Goal: Use online tool/utility: Utilize a website feature to perform a specific function

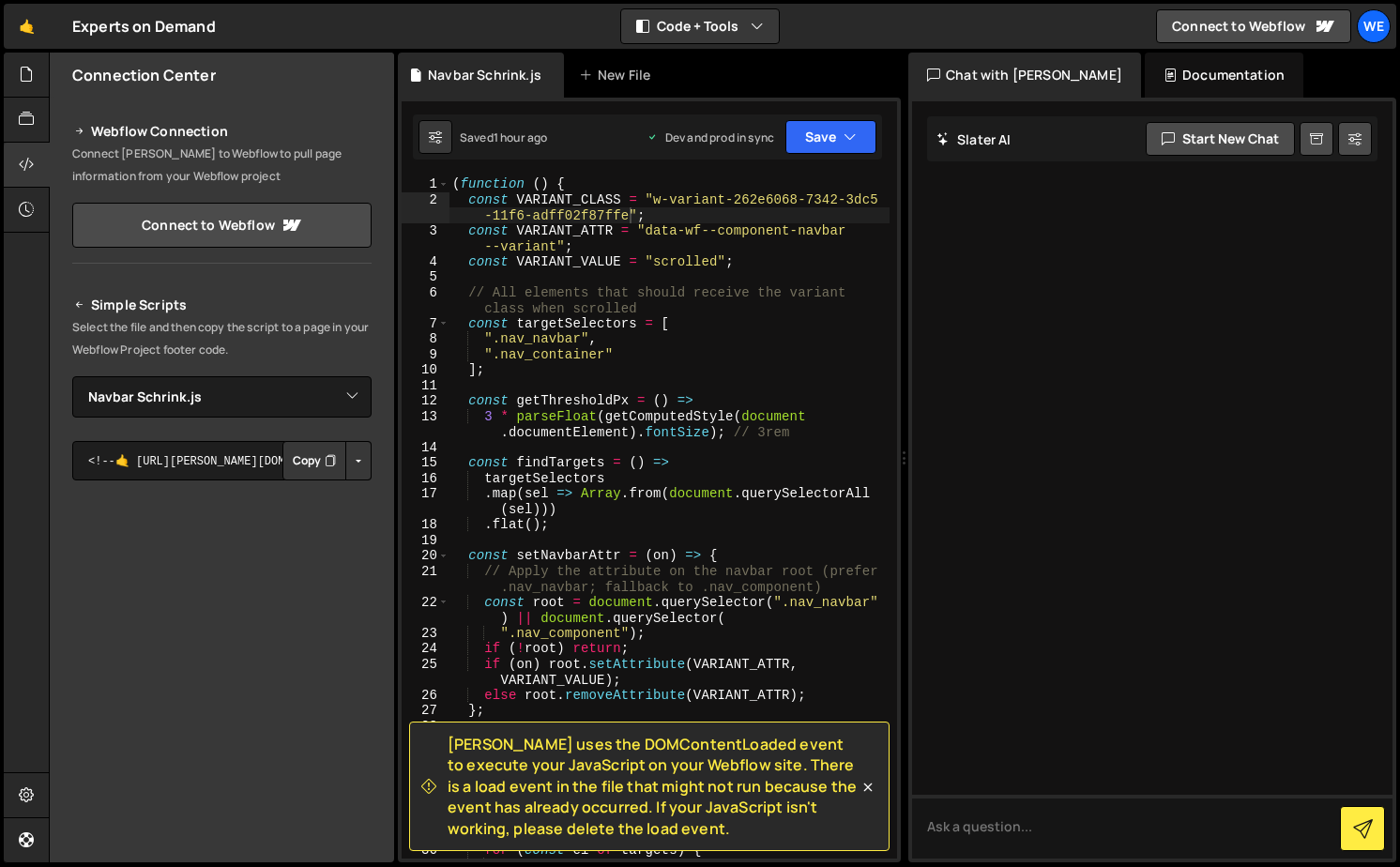
select select "46378"
click at [620, 357] on div "( function ( ) { const VARIANT_CLASS = "w-variant-262e6068-7342-3dc5 -11f6-adff…" at bounding box center [670, 532] width 441 height 713
type textarea "".nav_container","
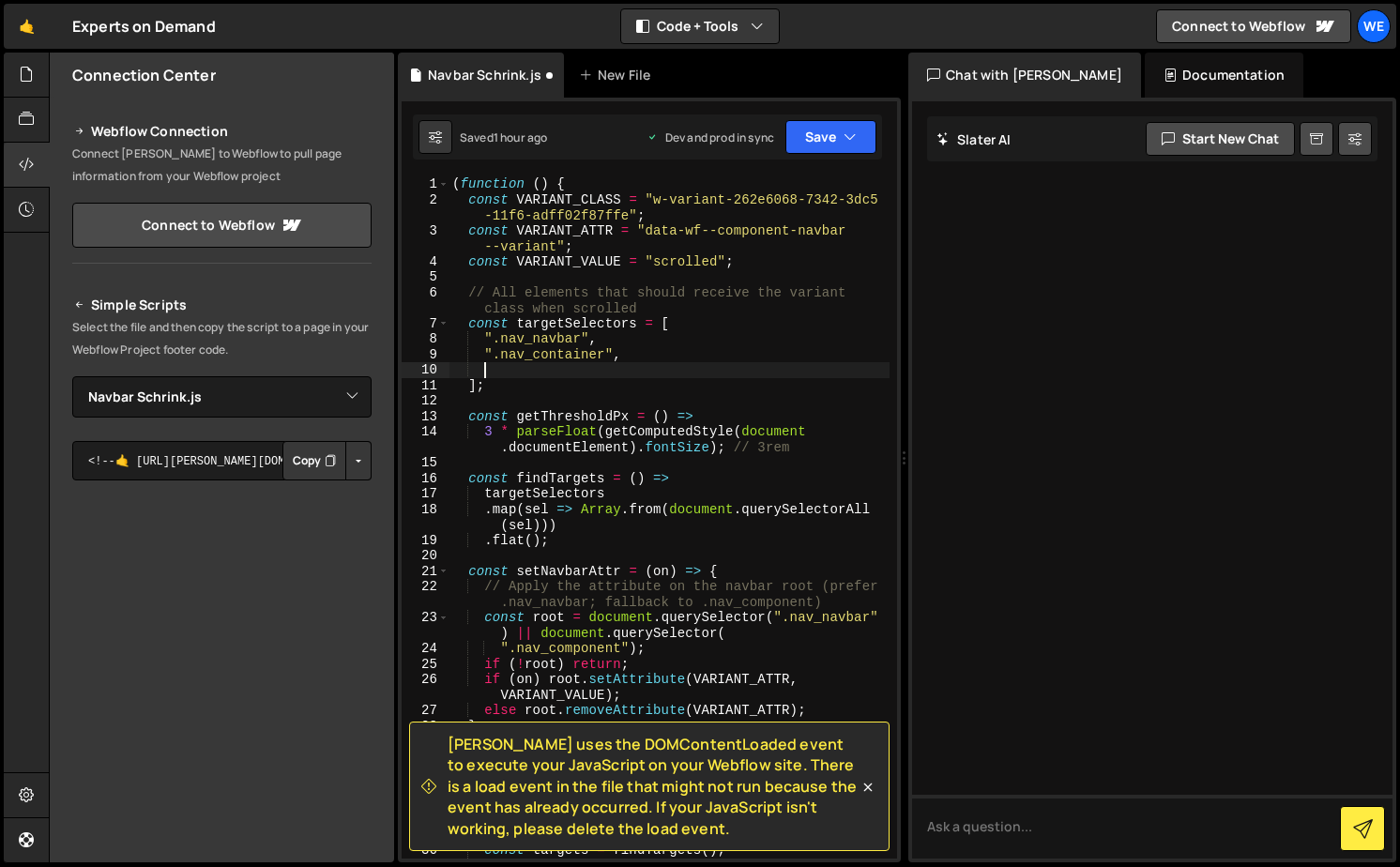
paste textarea "nav_dropdown_nagivation"
type textarea "nav_dropdown_nagivation"
paste textarea "nav_dropdown_nagivation""
click at [490, 368] on div "( function ( ) { const VARIANT_CLASS = "w-variant-262e6068-7342-3dc5 -11f6-adff…" at bounding box center [670, 532] width 441 height 713
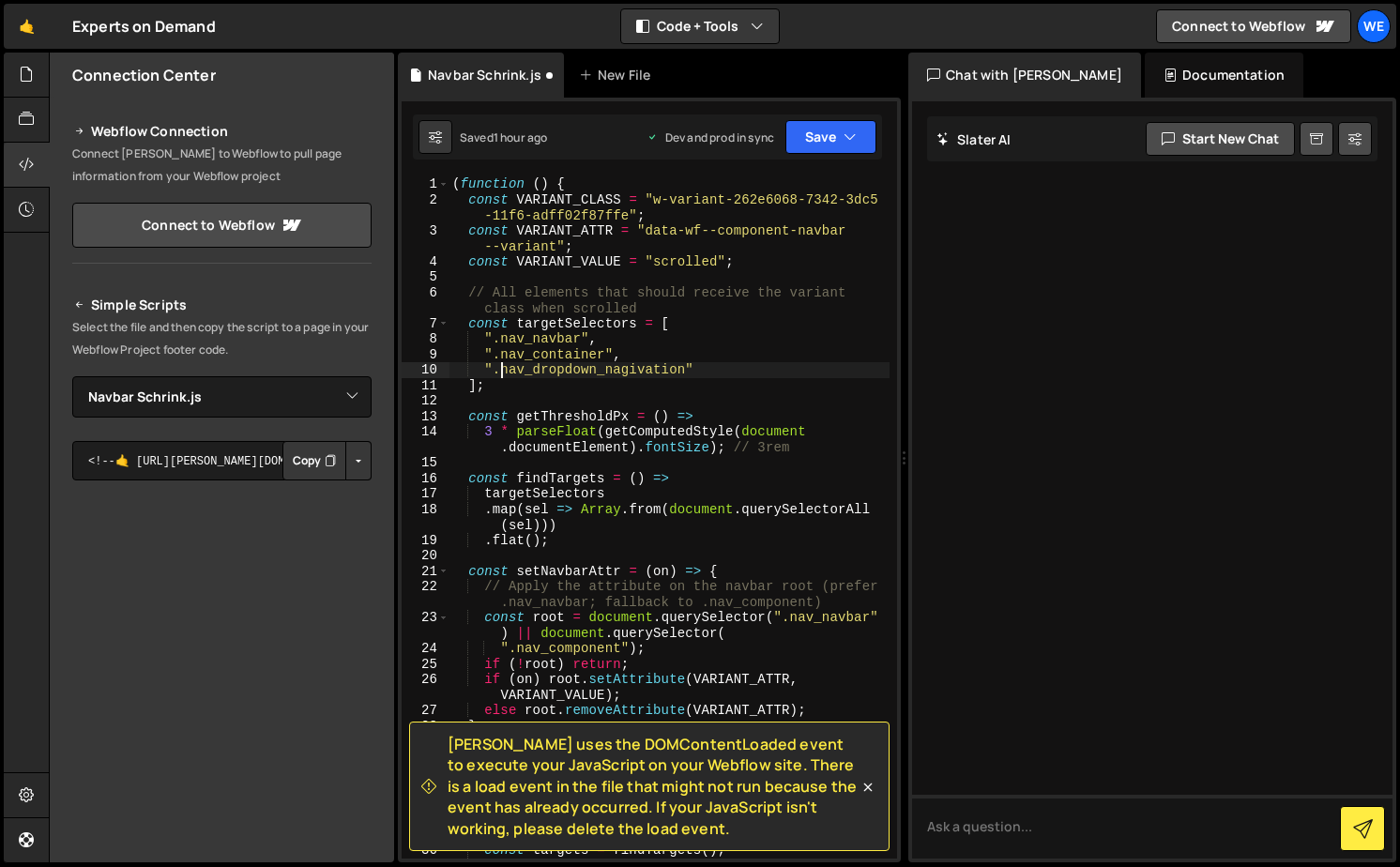
scroll to position [0, 3]
type textarea "".nav_dropdown_nagivation""
click at [805, 147] on button "Save" at bounding box center [831, 136] width 91 height 34
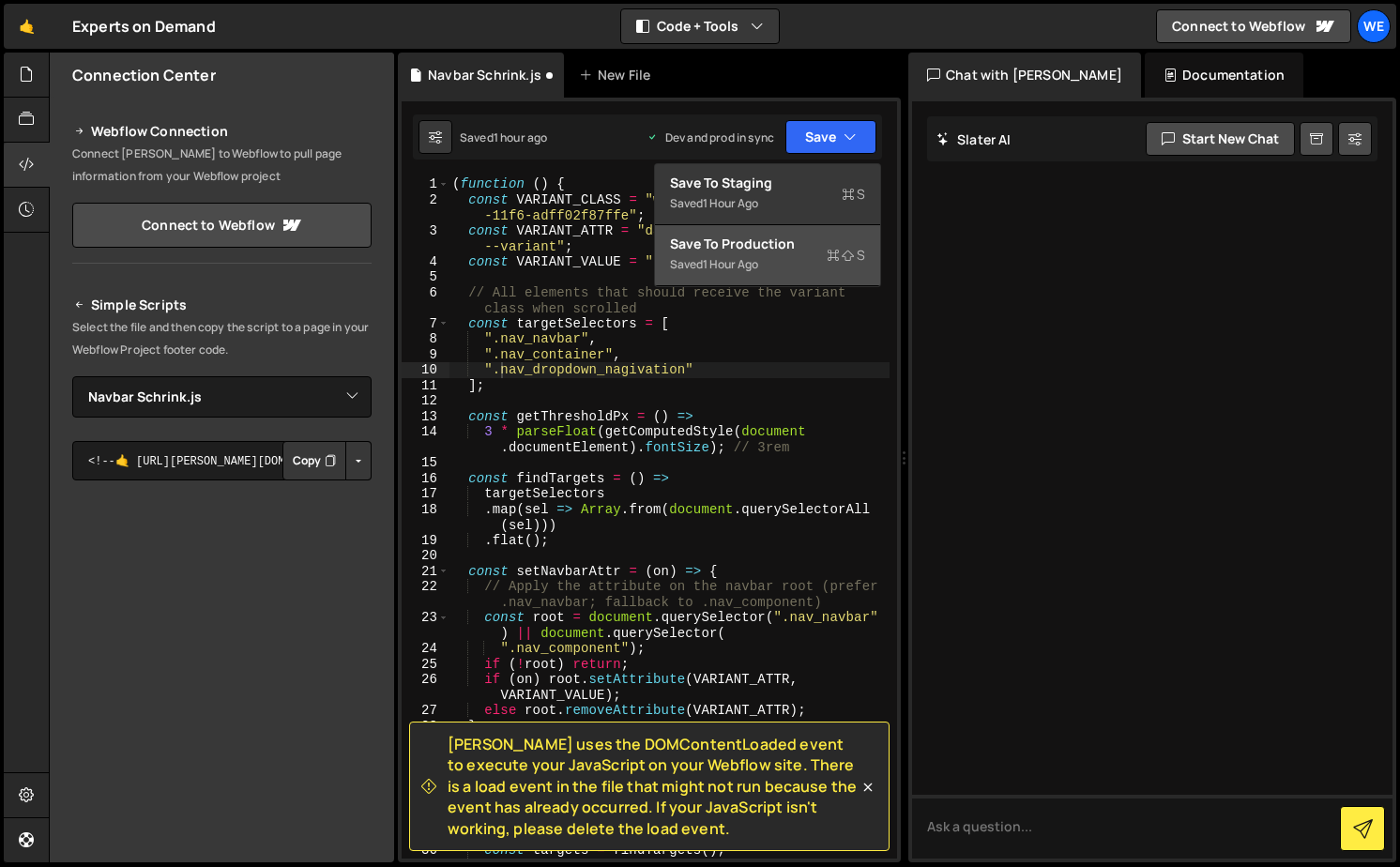
click at [775, 248] on div "Save to Production S" at bounding box center [768, 244] width 195 height 18
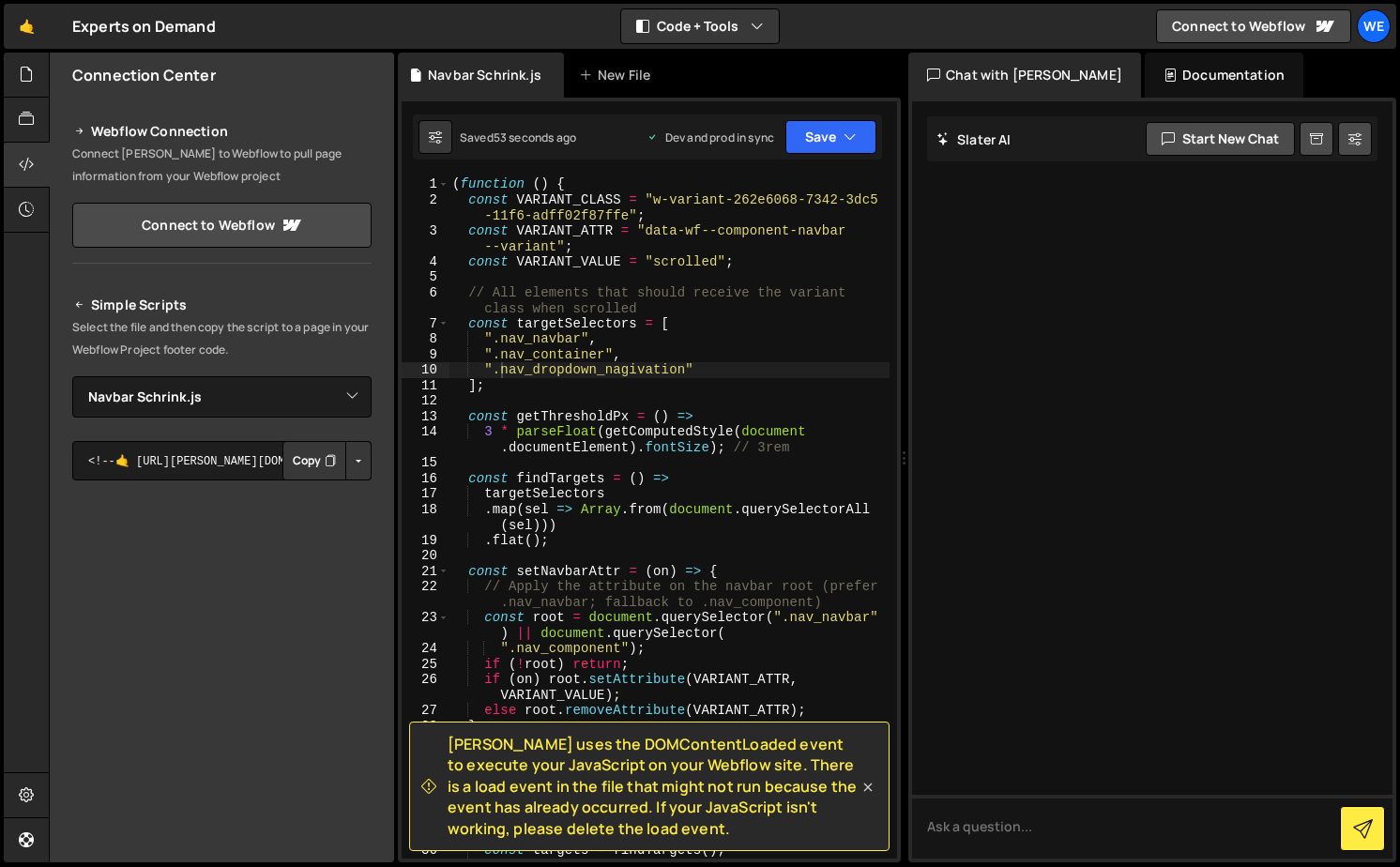
click at [872, 789] on icon at bounding box center [868, 787] width 18 height 18
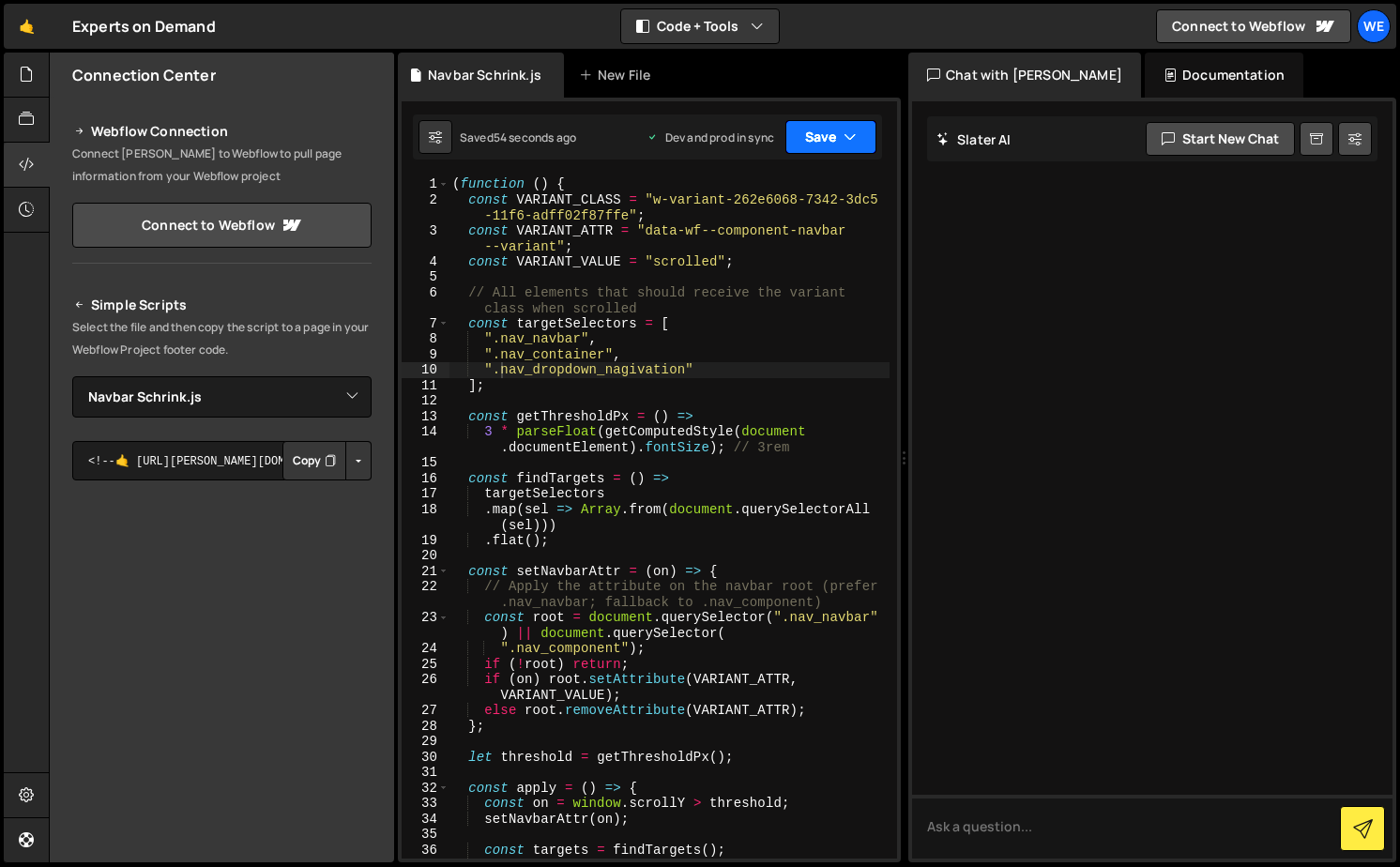
click at [834, 139] on button "Save" at bounding box center [831, 136] width 91 height 34
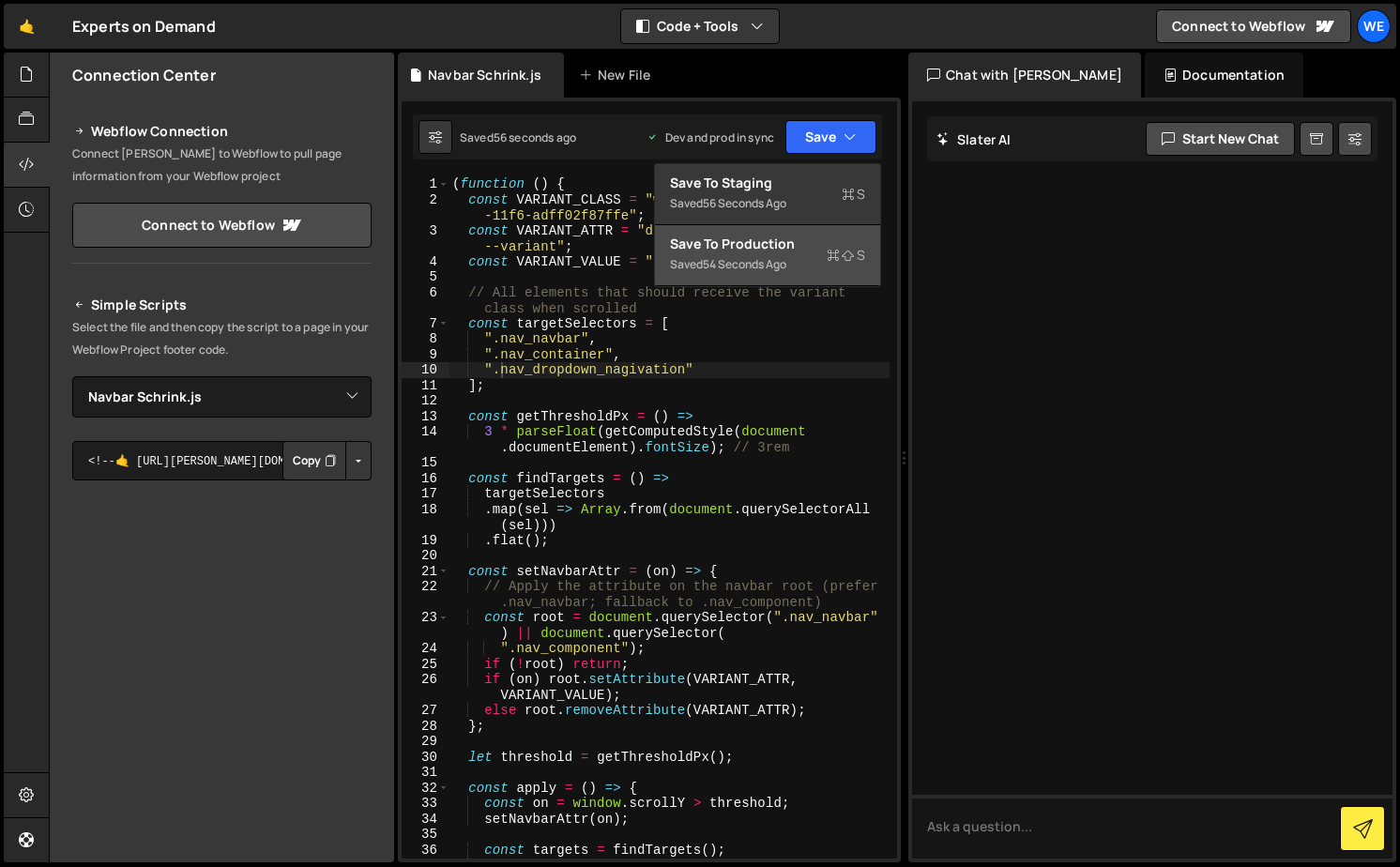
click at [800, 250] on div "Save to Production S" at bounding box center [768, 244] width 195 height 18
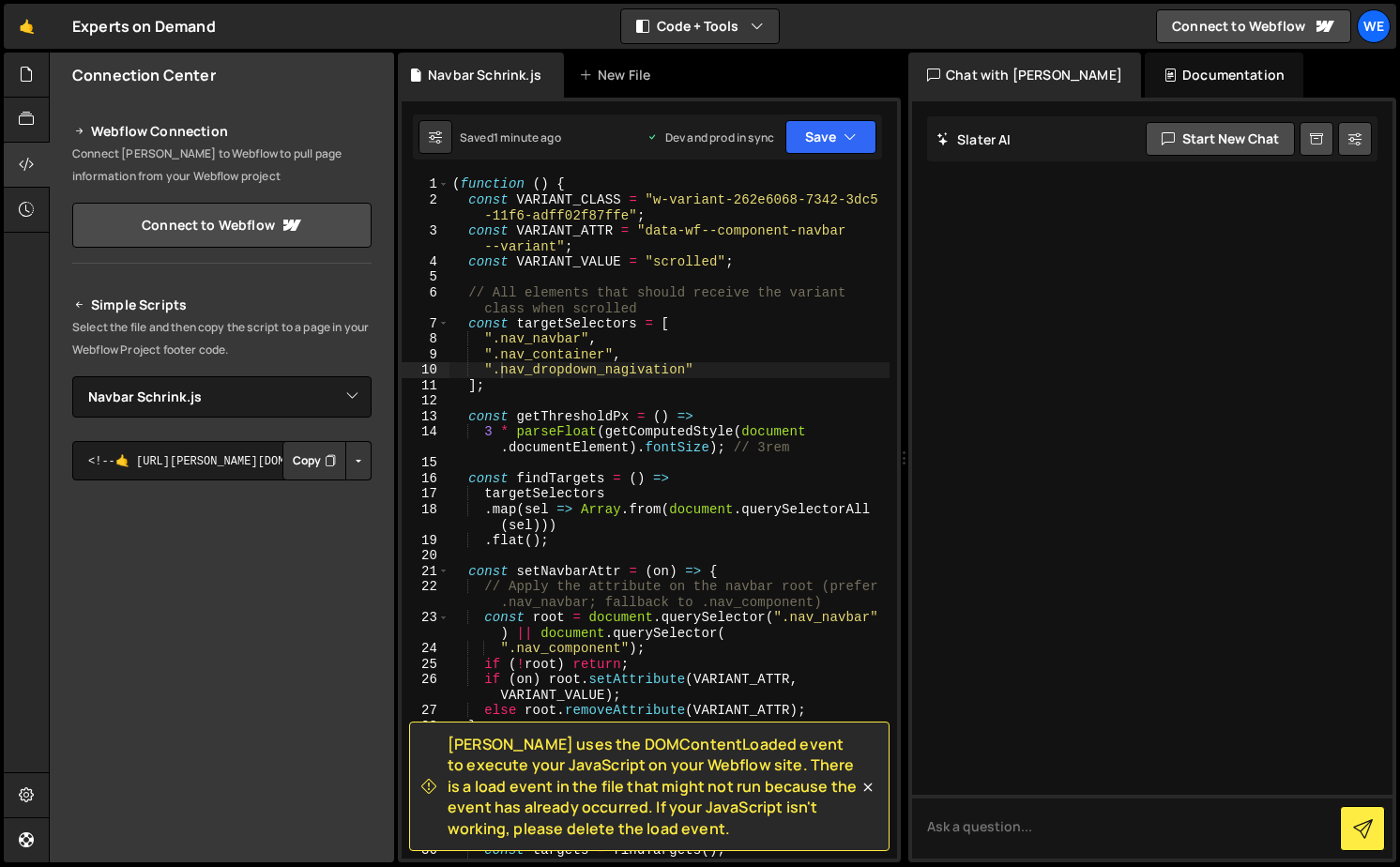
scroll to position [0, 0]
click at [641, 462] on div "( function ( ) { const VARIANT_CLASS = "w-variant-262e6068-7342-3dc5 -11f6-adff…" at bounding box center [670, 532] width 441 height 713
drag, startPoint x: 685, startPoint y: 374, endPoint x: 503, endPoint y: 368, distance: 182.1
click at [503, 368] on div "( function ( ) { const VARIANT_CLASS = "w-variant-262e6068-7342-3dc5 -11f6-adff…" at bounding box center [670, 532] width 441 height 713
paste textarea "vig"
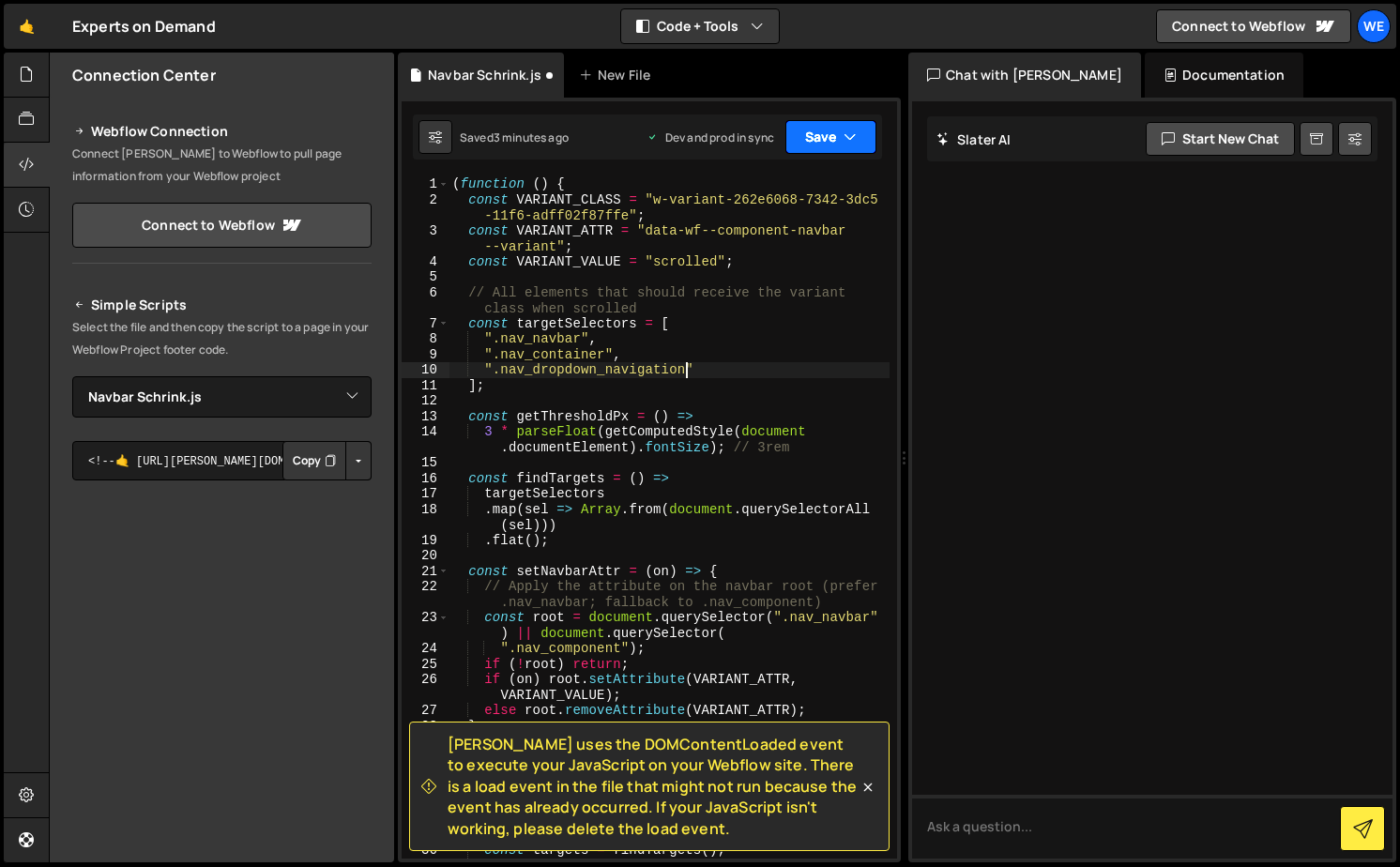
click at [876, 141] on div "Saved 3 minutes ago Dev and prod in sync Upgrade to Edit Save Save to Staging S…" at bounding box center [647, 136] width 469 height 45
click at [862, 141] on button "Save" at bounding box center [831, 136] width 91 height 34
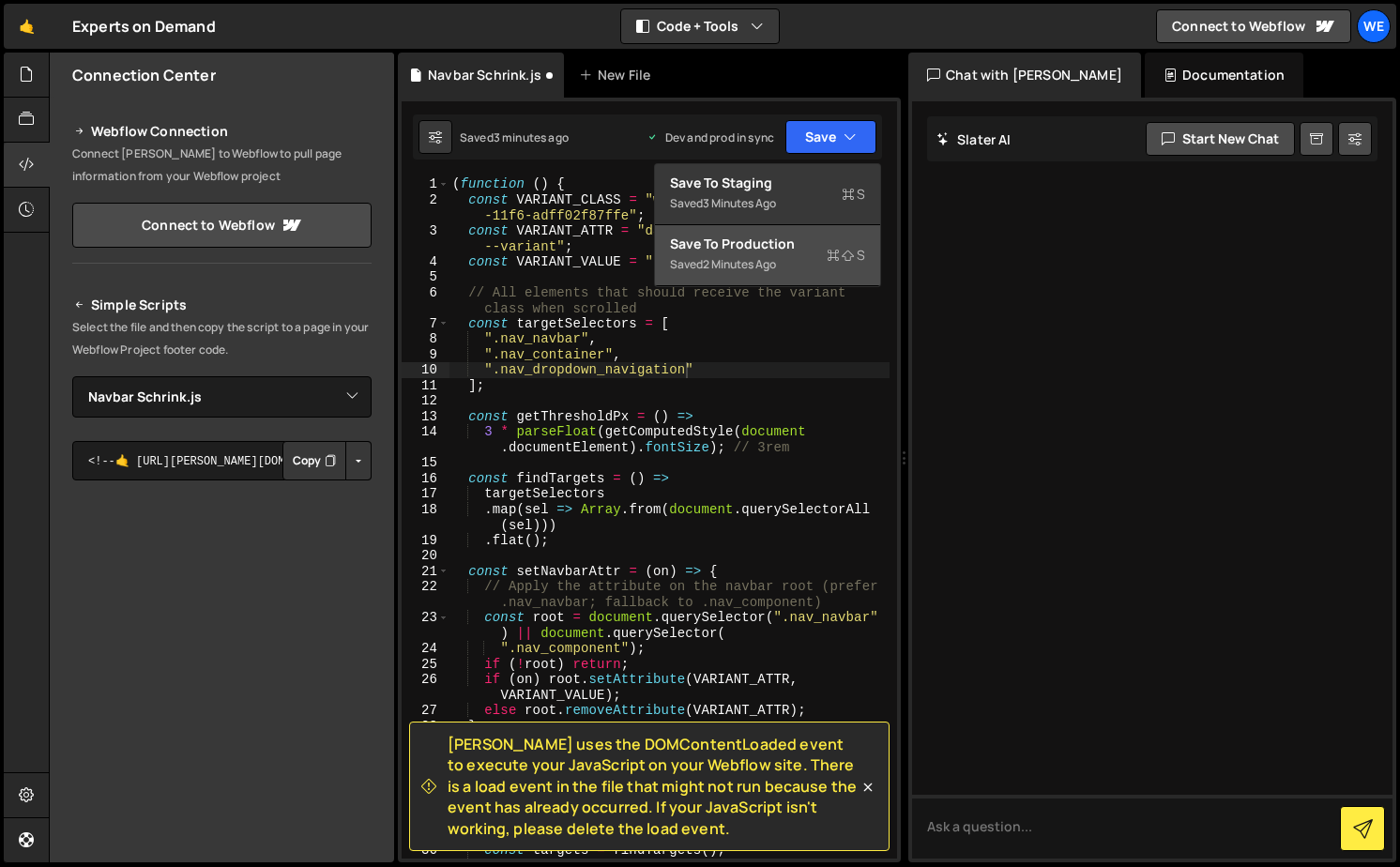
click at [815, 256] on div "Saved 2 minutes ago" at bounding box center [768, 264] width 195 height 22
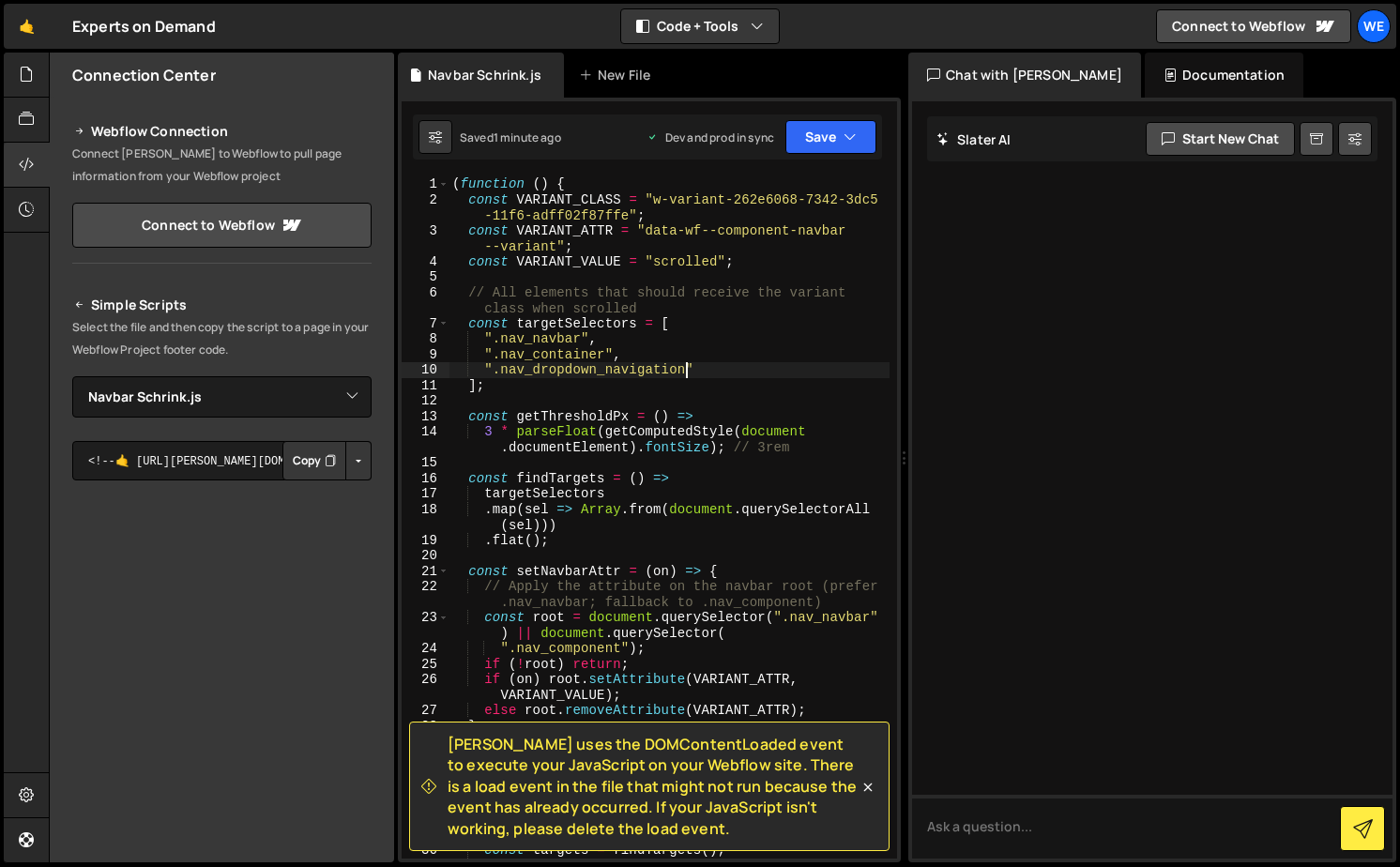
click at [684, 368] on div "( function ( ) { const VARIANT_CLASS = "w-variant-262e6068-7342-3dc5 -11f6-adff…" at bounding box center [670, 532] width 441 height 713
paste textarea "nav_dropdown_nagivation w-dropdown-list w--open"
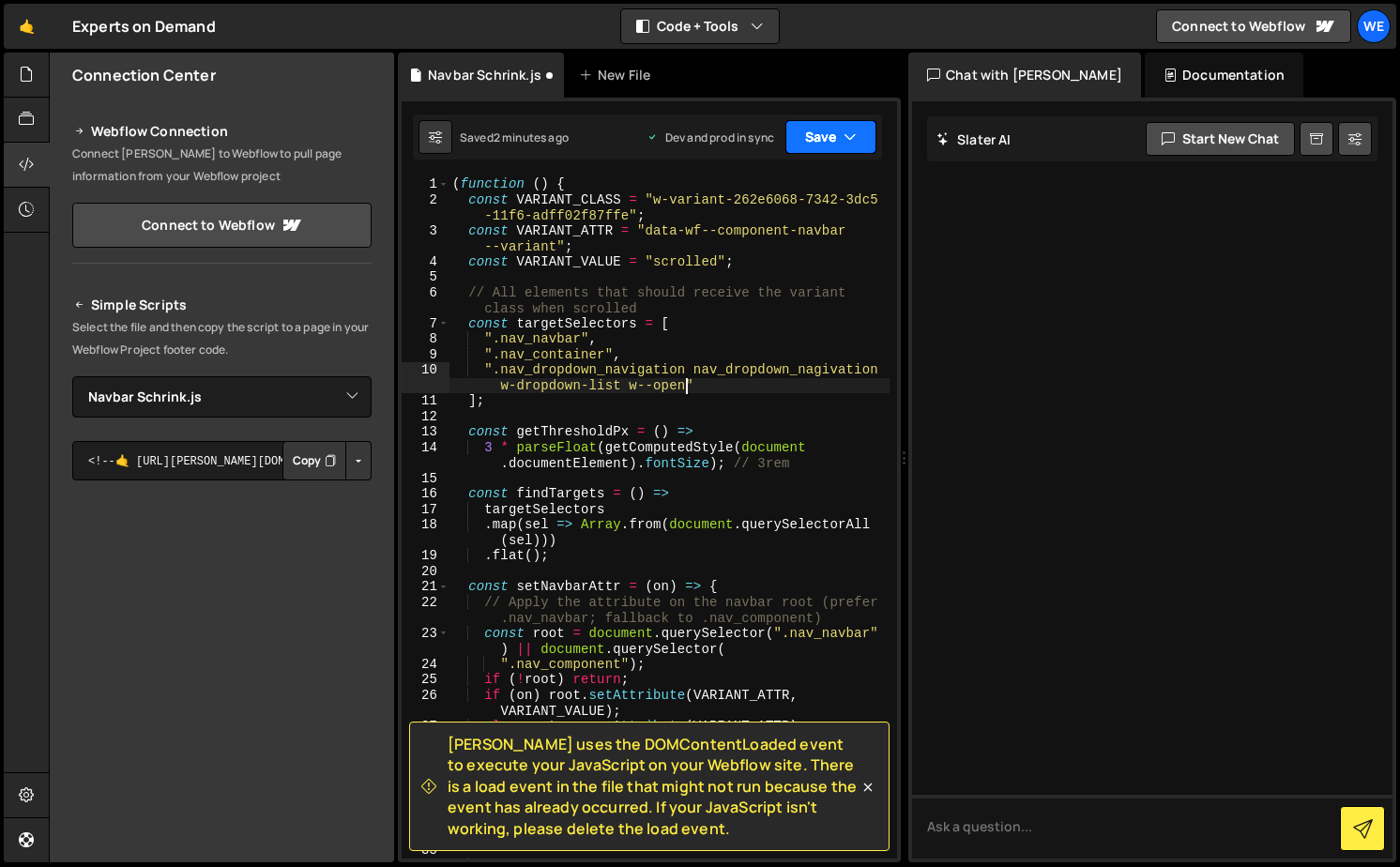
click at [854, 134] on icon "button" at bounding box center [850, 136] width 14 height 18
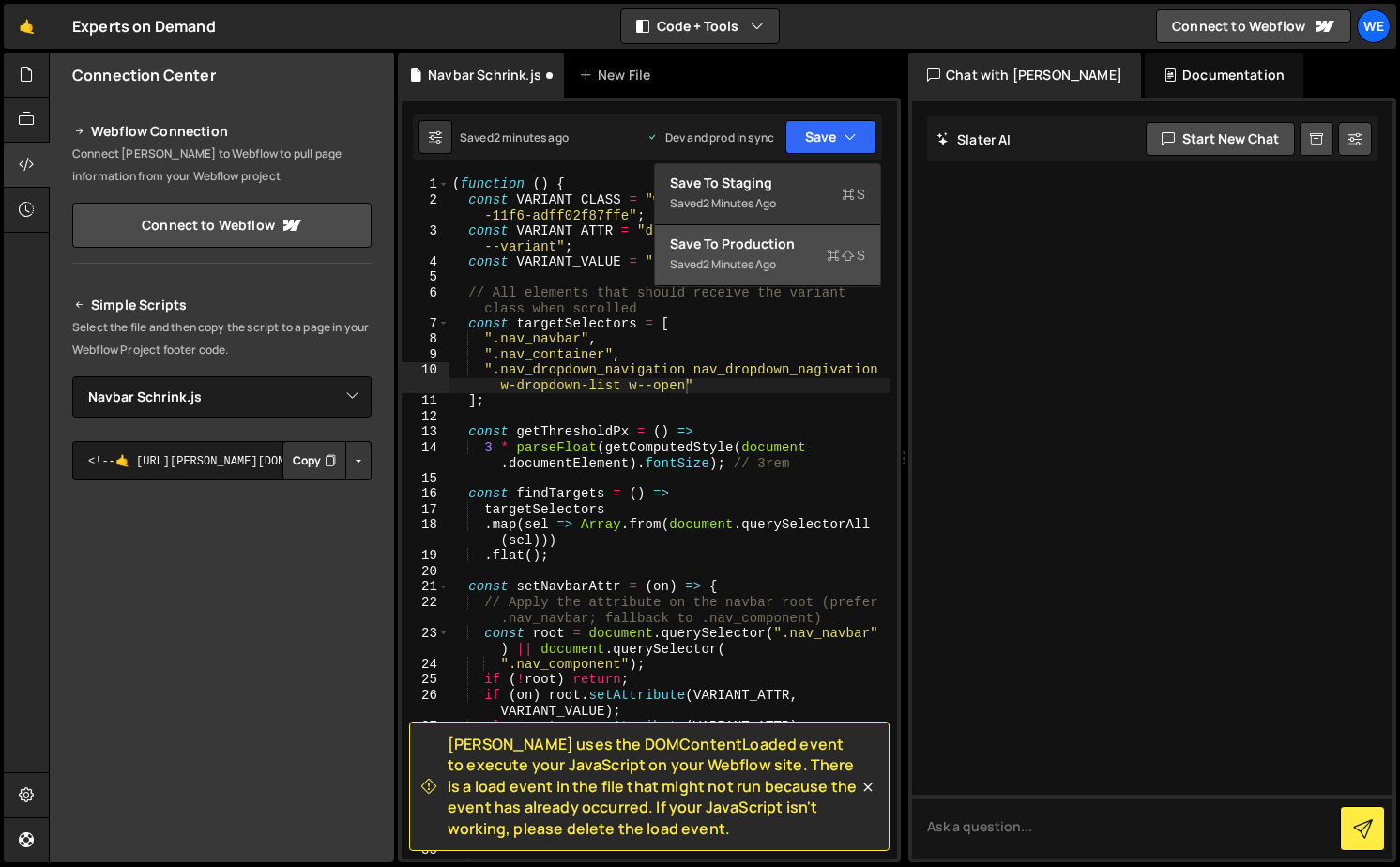
click at [818, 257] on div "Saved 2 minutes ago" at bounding box center [768, 264] width 195 height 22
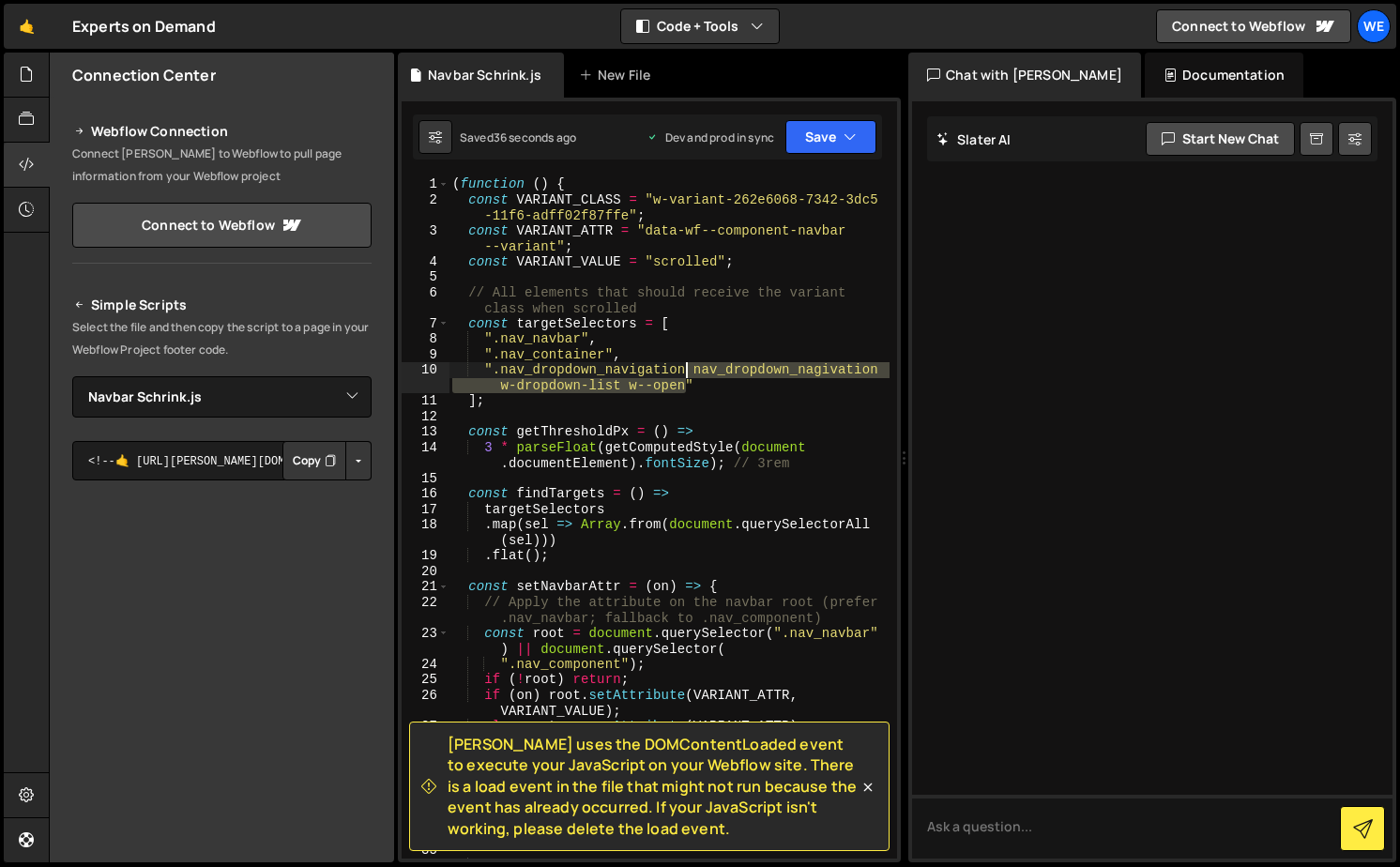
drag, startPoint x: 684, startPoint y: 388, endPoint x: 685, endPoint y: 374, distance: 14.0
click at [685, 374] on div "( function ( ) { const VARIANT_CLASS = "w-variant-262e6068-7342-3dc5 -11f6-adff…" at bounding box center [670, 532] width 441 height 713
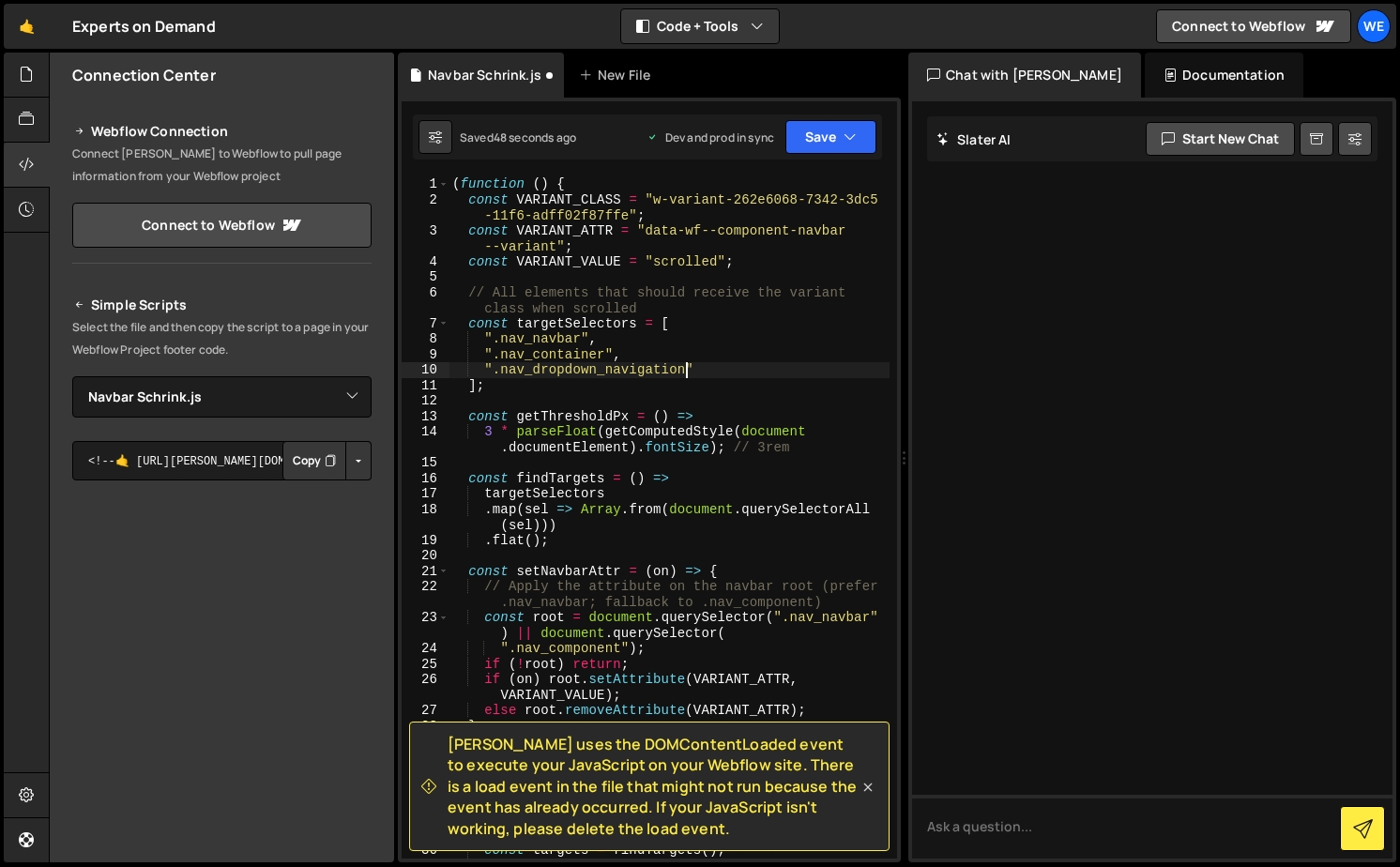
click at [866, 784] on icon at bounding box center [868, 787] width 18 height 18
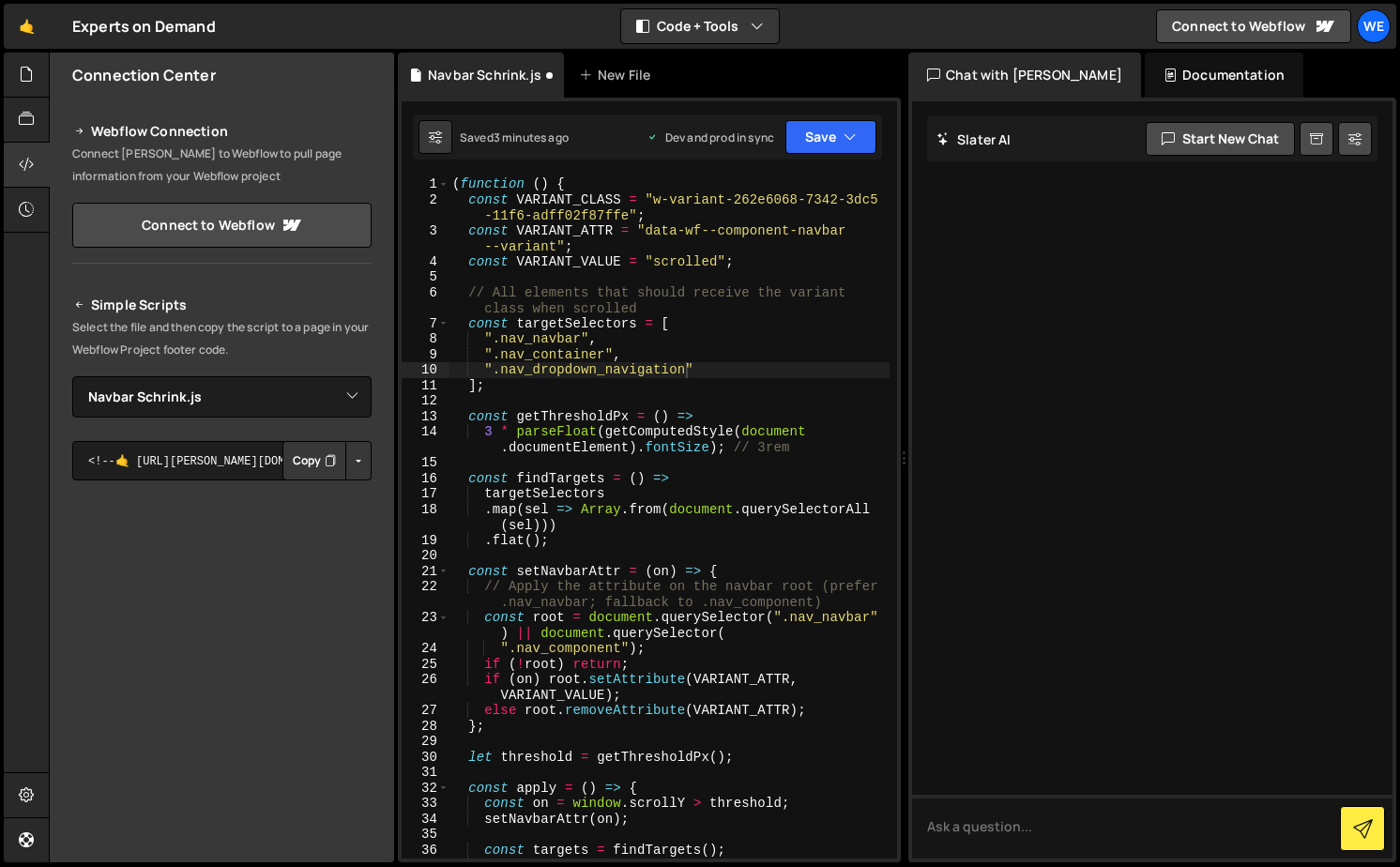
click at [794, 365] on div "( function ( ) { const VARIANT_CLASS = "w-variant-262e6068-7342-3dc5 -11f6-adff…" at bounding box center [670, 532] width 441 height 713
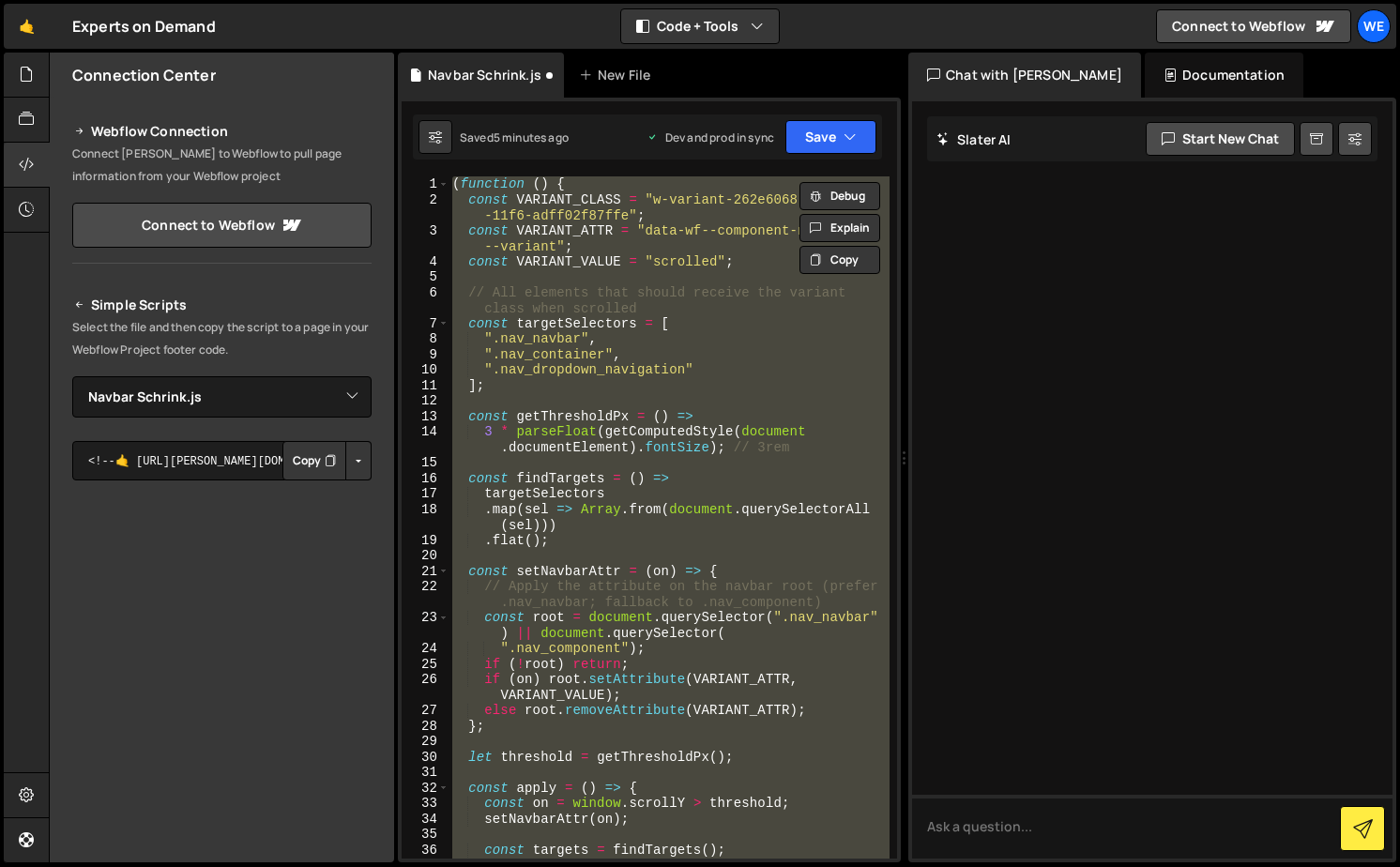
click at [738, 447] on div "( function ( ) { const VARIANT_CLASS = "w-variant-262e6068-7342-3dc5 -11f6-adff…" at bounding box center [670, 517] width 441 height 682
type textarea "3 * parseFloat(getComputedStyle(document.documentElement).fontSize); // 3rem"
